Goal: Task Accomplishment & Management: Complete application form

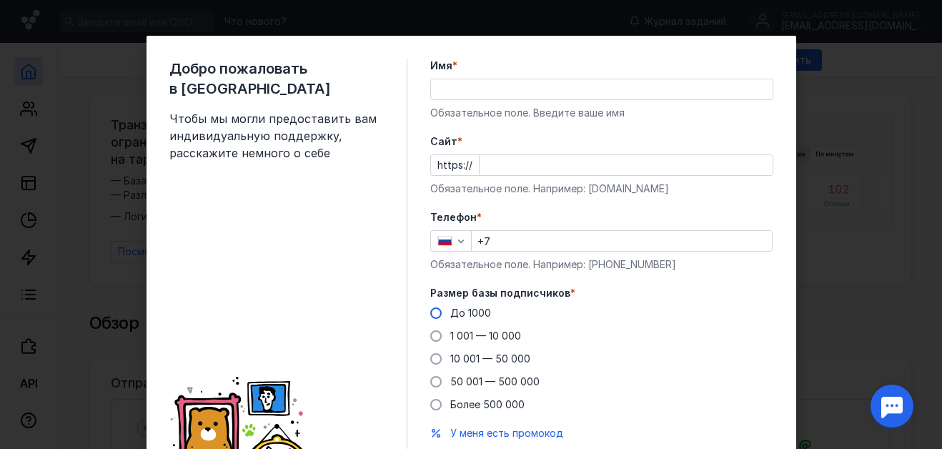
click at [430, 312] on span at bounding box center [435, 312] width 11 height 11
click at [0, 0] on input "До 1000" at bounding box center [0, 0] width 0 height 0
click at [611, 199] on form "Имя * Обязательное поле. Введите ваше имя [PERSON_NAME] * https:// Обязательное…" at bounding box center [601, 274] width 343 height 430
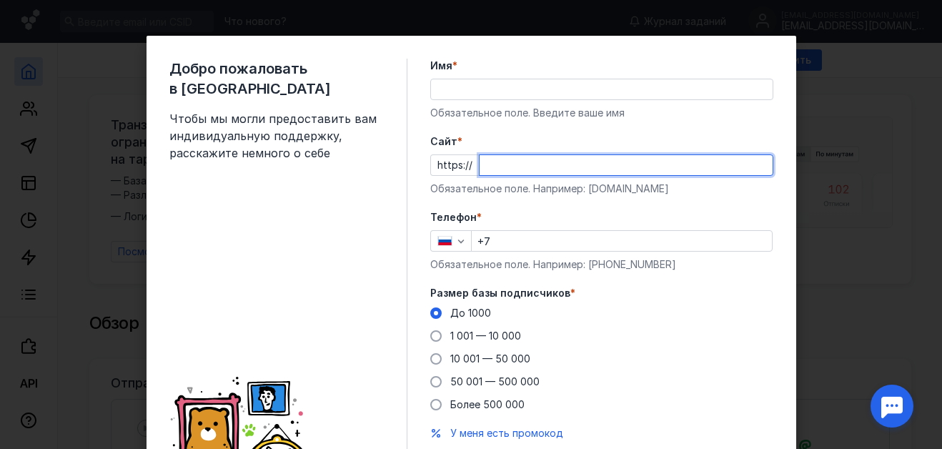
click at [503, 166] on input "Cайт *" at bounding box center [626, 165] width 293 height 20
paste input "[DOMAIN_NAME]"
type input "[DOMAIN_NAME]"
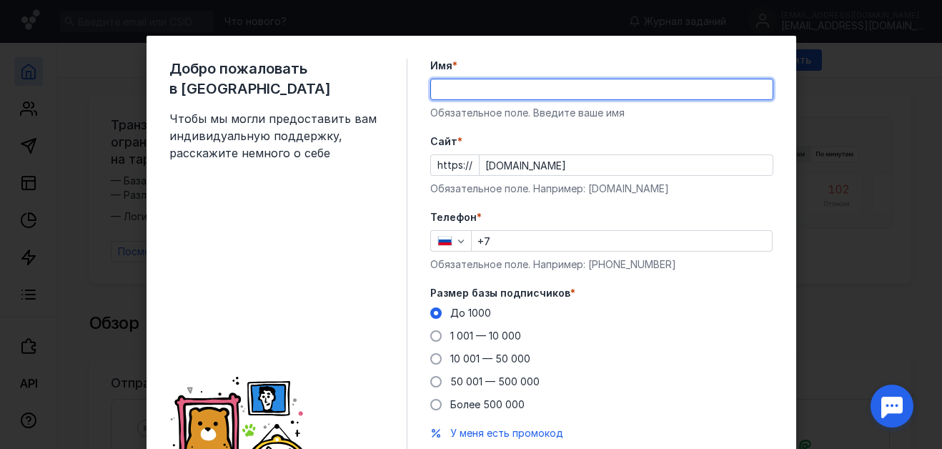
click at [484, 93] on input "Имя *" at bounding box center [602, 89] width 342 height 20
type input "[PERSON_NAME]"
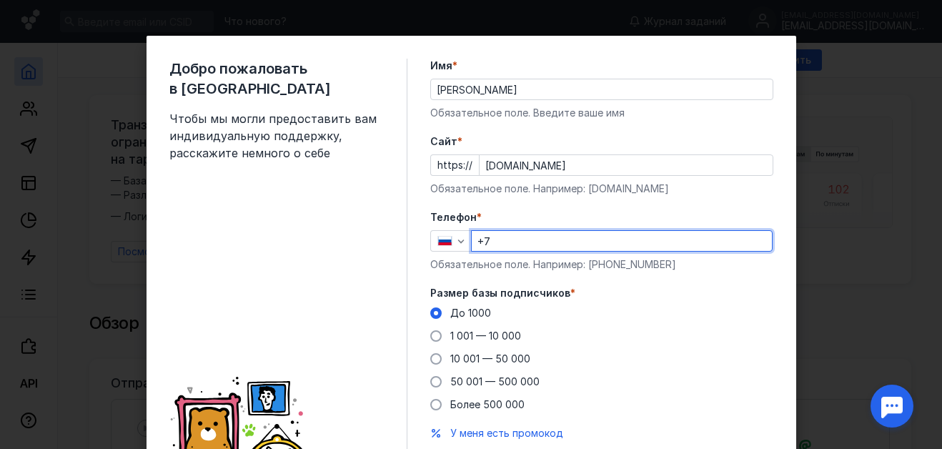
click at [501, 242] on input "+7" at bounding box center [622, 241] width 300 height 20
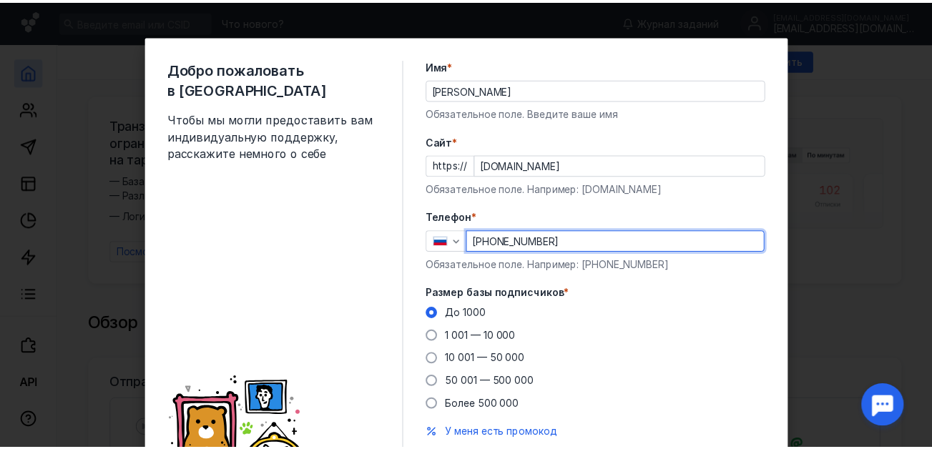
scroll to position [72, 0]
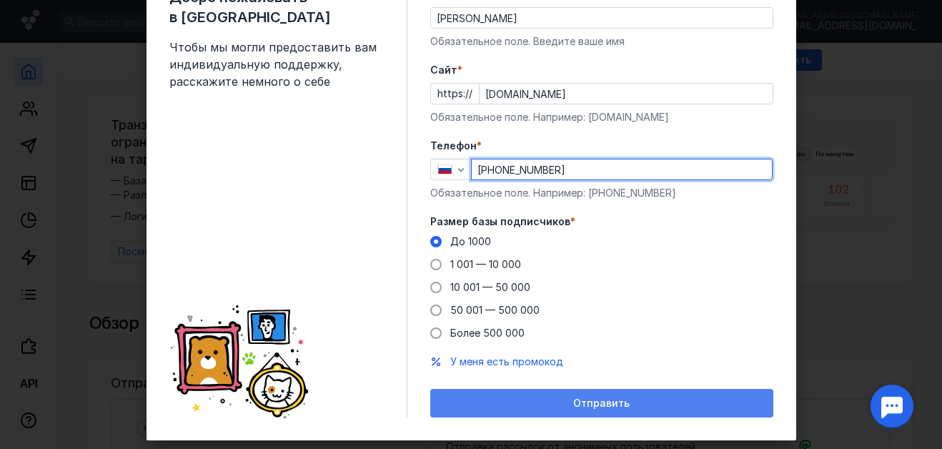
type input "[PHONE_NUMBER]"
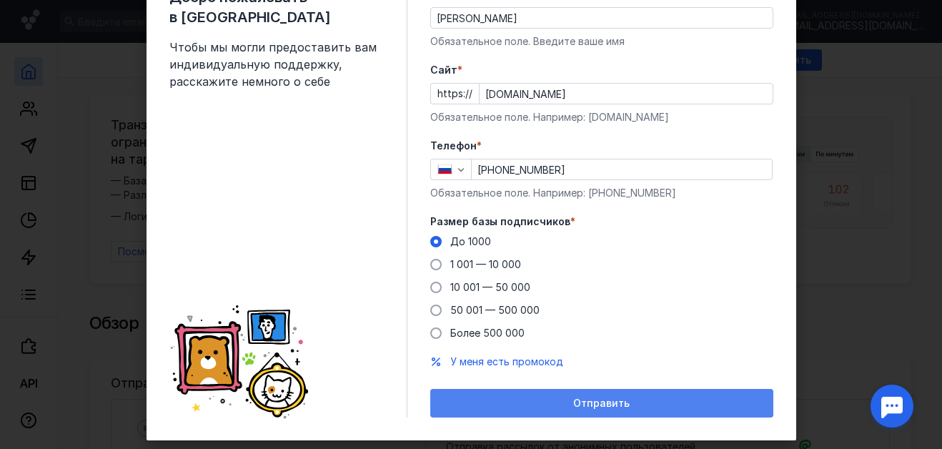
click at [580, 399] on span "Отправить" at bounding box center [601, 404] width 56 height 12
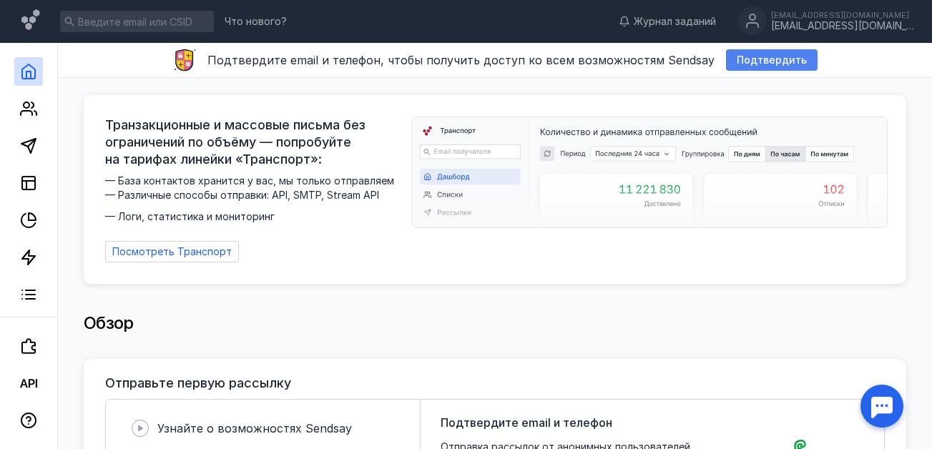
click at [761, 56] on span "Подтвердить" at bounding box center [771, 60] width 70 height 12
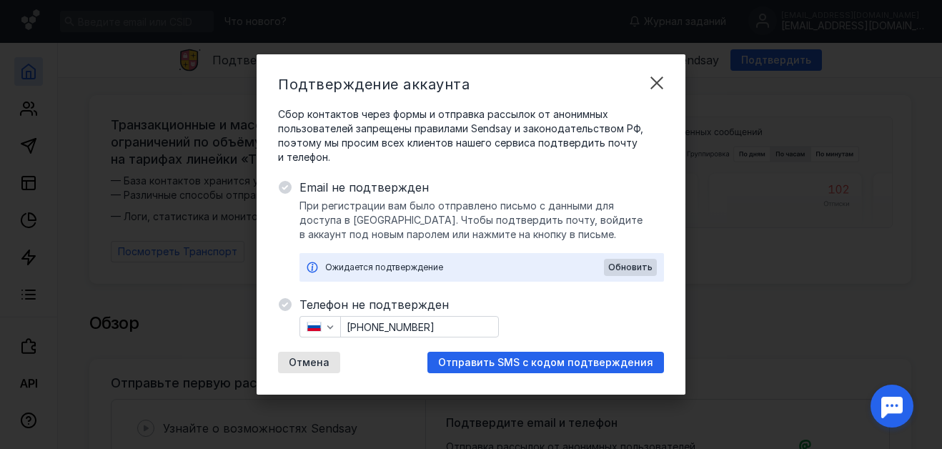
drag, startPoint x: 380, startPoint y: 354, endPoint x: 438, endPoint y: 360, distance: 58.3
click at [434, 360] on div "Телефон не подтвержден [PHONE_NUMBER] Отмена Отправить SMS с кодом подтверждения" at bounding box center [482, 334] width 365 height 77
click at [623, 266] on span "Обновить" at bounding box center [630, 267] width 44 height 10
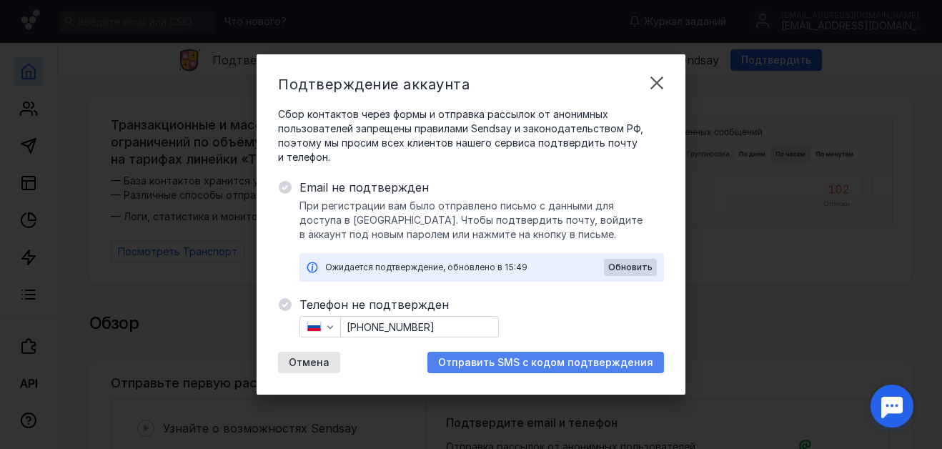
click at [524, 360] on span "Отправить SMS с кодом подтверждения" at bounding box center [545, 363] width 215 height 12
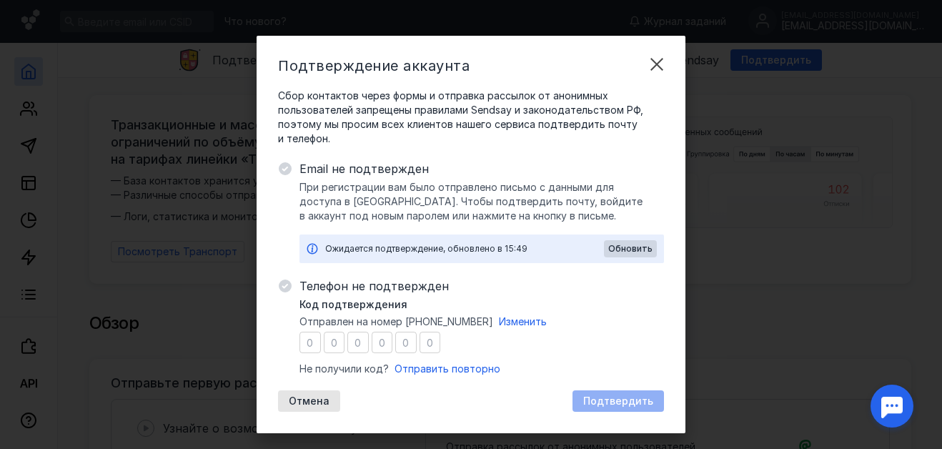
type input "7"
type input "8"
type input "3"
type input "1"
type input "6"
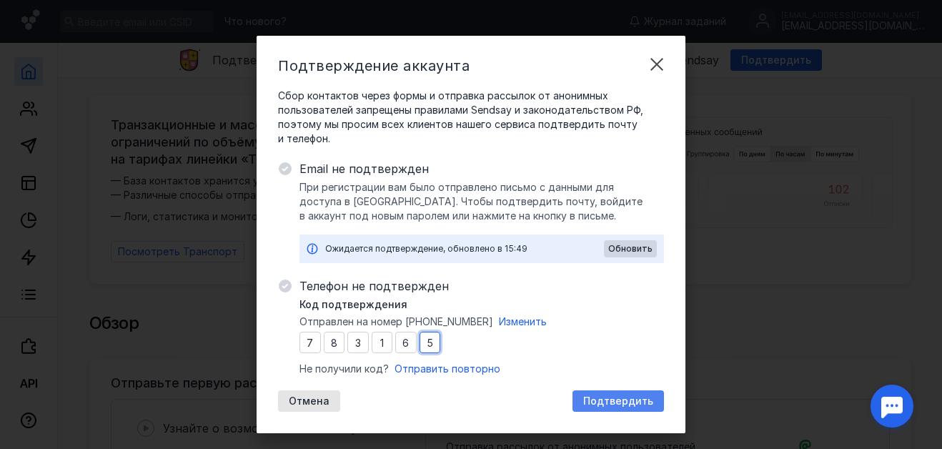
type input "5"
click at [588, 402] on span "Подтвердить" at bounding box center [618, 401] width 70 height 12
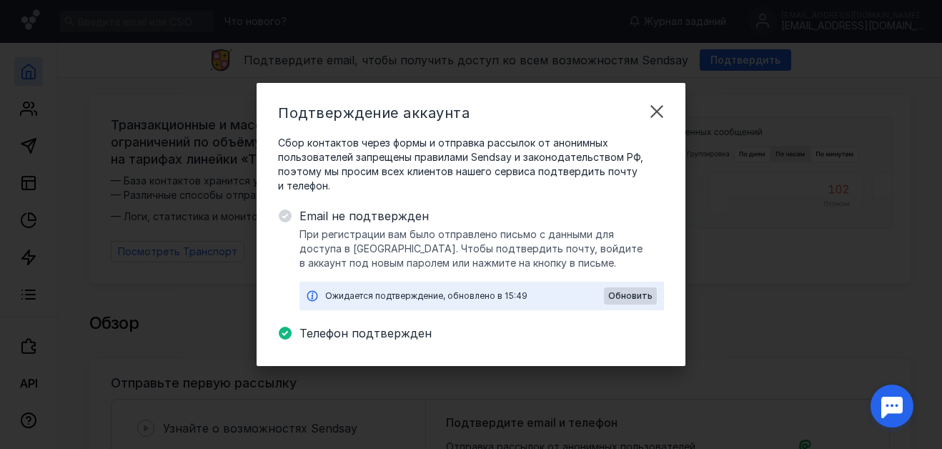
click at [285, 212] on icon at bounding box center [285, 216] width 13 height 13
drag, startPoint x: 751, startPoint y: 84, endPoint x: 756, endPoint y: 107, distance: 23.3
click at [755, 95] on div "Подтверждение аккаунта Сбор контактов через формы и отправка рассылок от аноним…" at bounding box center [471, 224] width 942 height 449
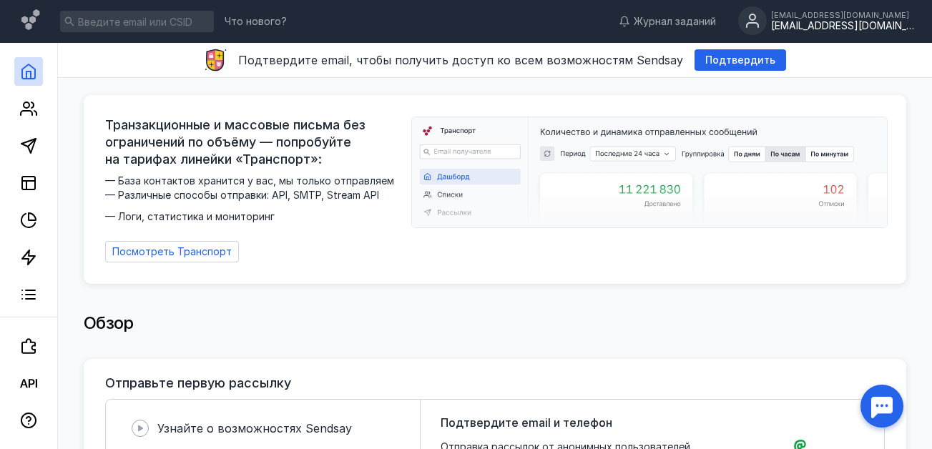
click at [863, 22] on div "[EMAIL_ADDRESS][DOMAIN_NAME]" at bounding box center [842, 26] width 143 height 12
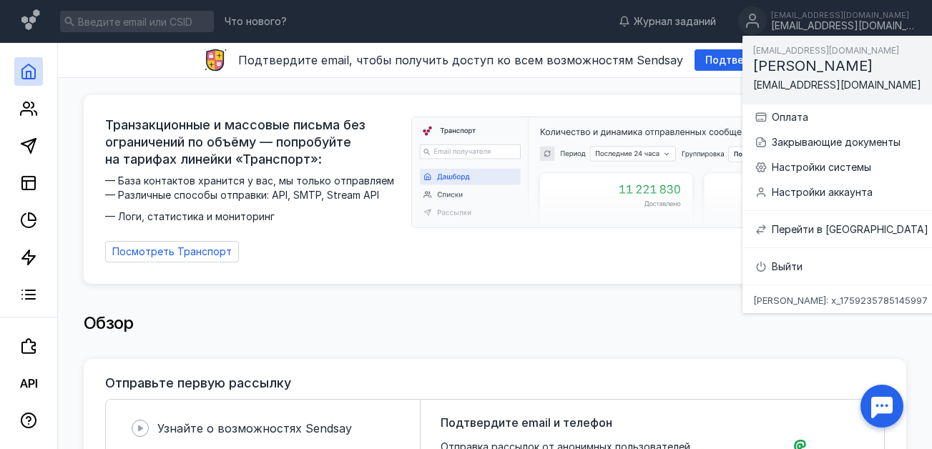
click at [627, 309] on div "Обзор" at bounding box center [495, 323] width 822 height 29
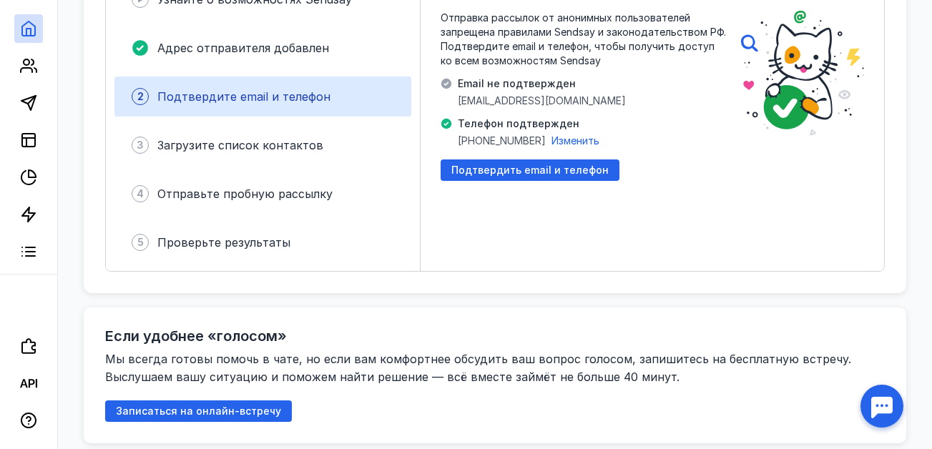
scroll to position [358, 0]
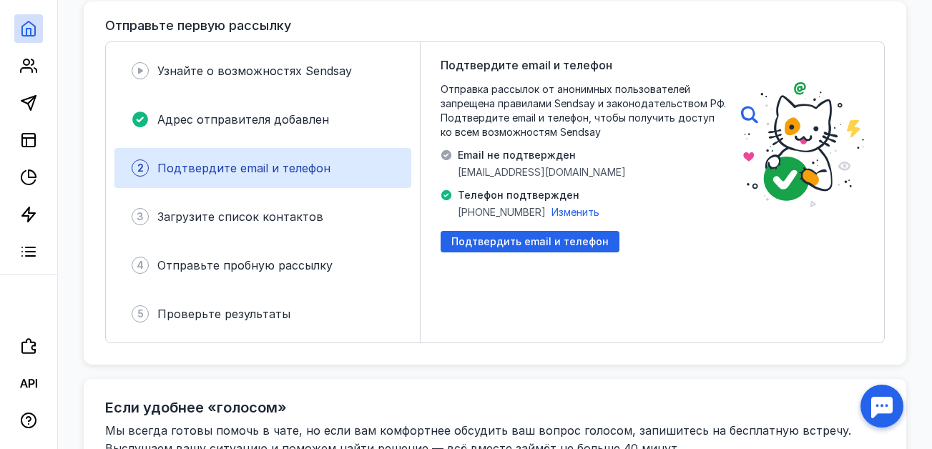
drag, startPoint x: 650, startPoint y: 108, endPoint x: 681, endPoint y: 112, distance: 31.0
click at [664, 112] on span "Отправка рассылок от анонимных пользователей запрещена правилами Sendsay и зако…" at bounding box center [583, 110] width 286 height 57
drag, startPoint x: 681, startPoint y: 112, endPoint x: 688, endPoint y: 117, distance: 8.7
click at [688, 114] on span "Отправка рассылок от анонимных пользователей запрещена правилами Sendsay и зако…" at bounding box center [583, 110] width 286 height 57
click at [691, 182] on div "Подтвердите email и телефон Отправка рассылок от анонимных пользователей запрещ…" at bounding box center [583, 192] width 286 height 272
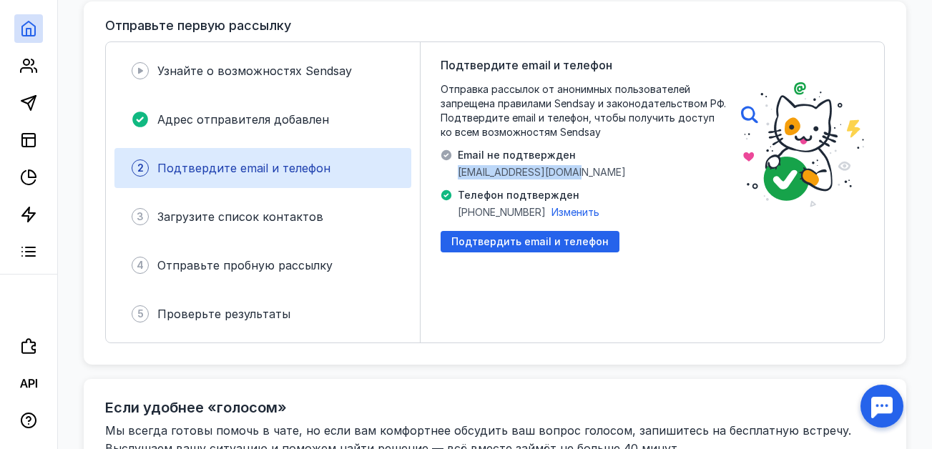
drag, startPoint x: 461, startPoint y: 167, endPoint x: 568, endPoint y: 164, distance: 107.3
click at [568, 164] on div "Email не подтвержден [EMAIL_ADDRESS][DOMAIN_NAME]" at bounding box center [532, 163] width 185 height 31
copy span "[EMAIL_ADDRESS][DOMAIN_NAME]"
click at [709, 232] on div "Подтвердите email и телефон Отправка рассылок от анонимных пользователей запрещ…" at bounding box center [583, 192] width 286 height 272
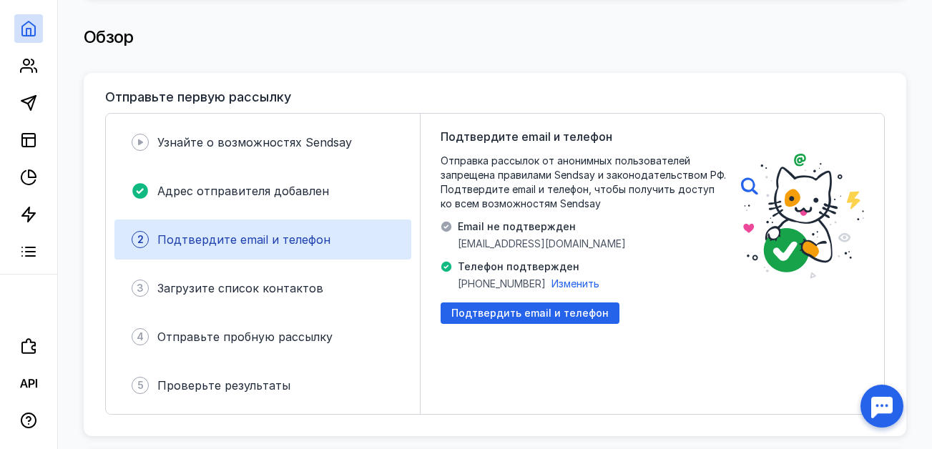
scroll to position [0, 0]
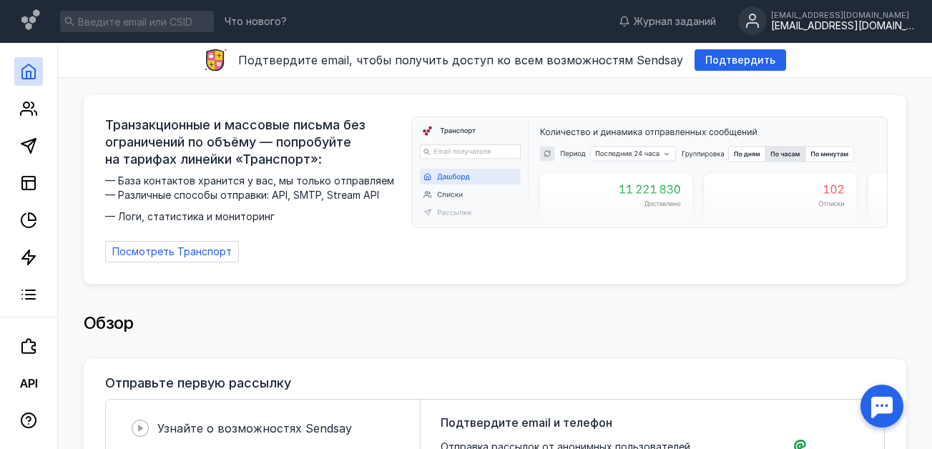
click at [857, 24] on div "[EMAIL_ADDRESS][DOMAIN_NAME]" at bounding box center [842, 26] width 143 height 12
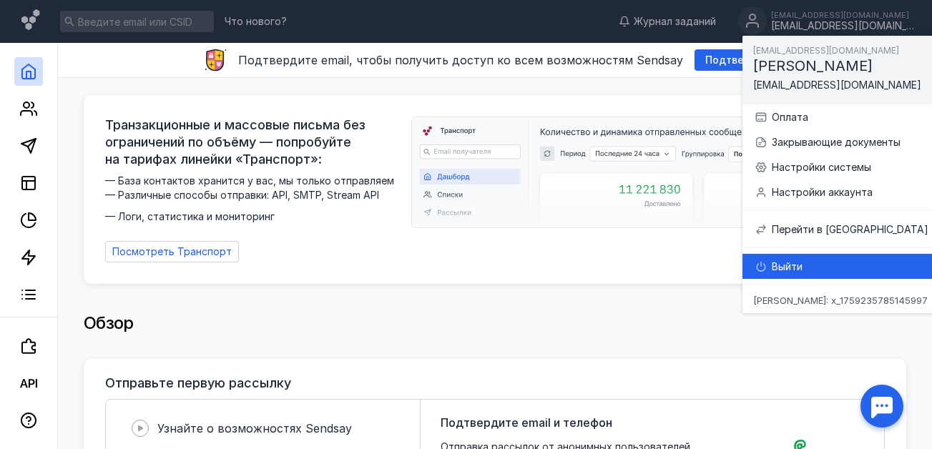
click at [782, 262] on div "Выйти" at bounding box center [857, 267] width 170 height 14
